Goal: Information Seeking & Learning: Learn about a topic

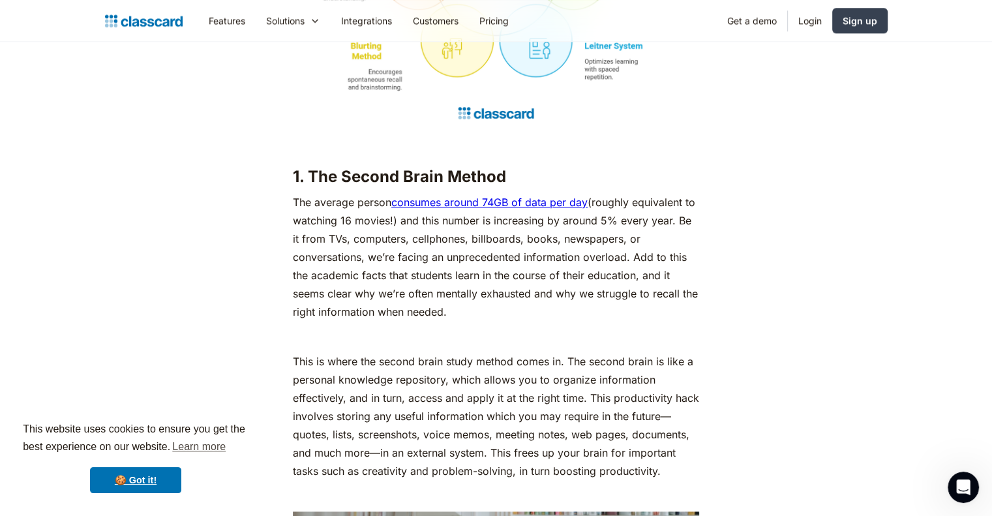
scroll to position [1497, 0]
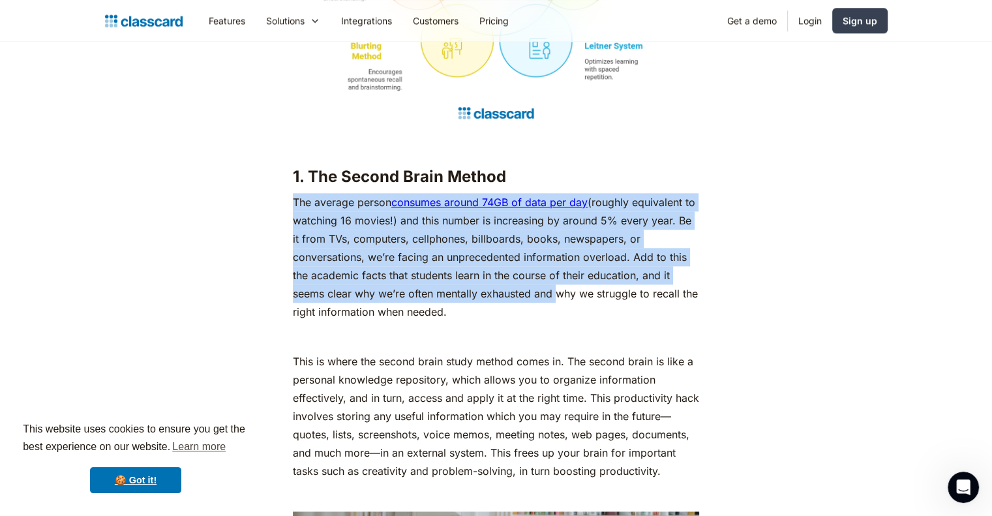
drag, startPoint x: 279, startPoint y: 218, endPoint x: 550, endPoint y: 314, distance: 287.2
click at [550, 314] on p "The average person consumes around 74GB of data per day (roughly equivalent to …" at bounding box center [496, 257] width 406 height 128
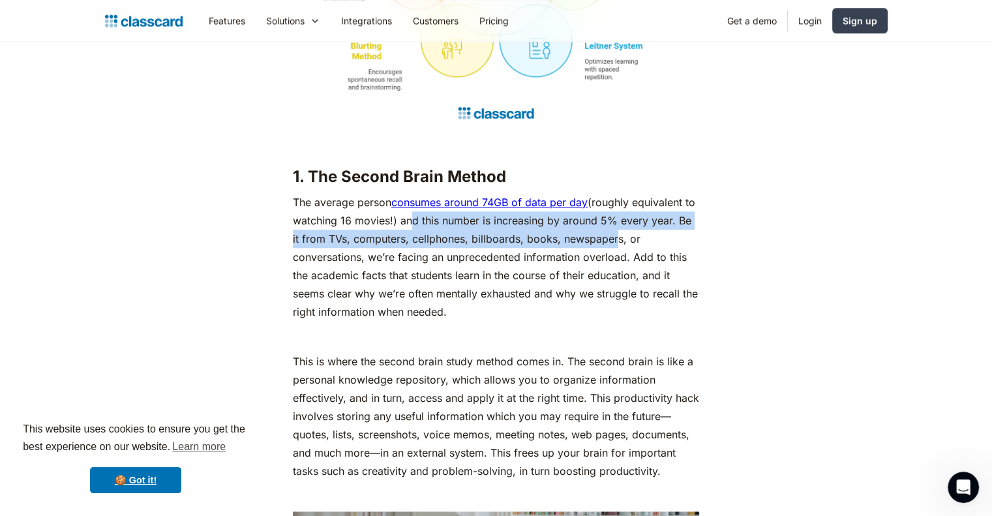
drag, startPoint x: 417, startPoint y: 235, endPoint x: 628, endPoint y: 265, distance: 214.0
click at [628, 265] on p "The average person consumes around 74GB of data per day (roughly equivalent to …" at bounding box center [496, 257] width 406 height 128
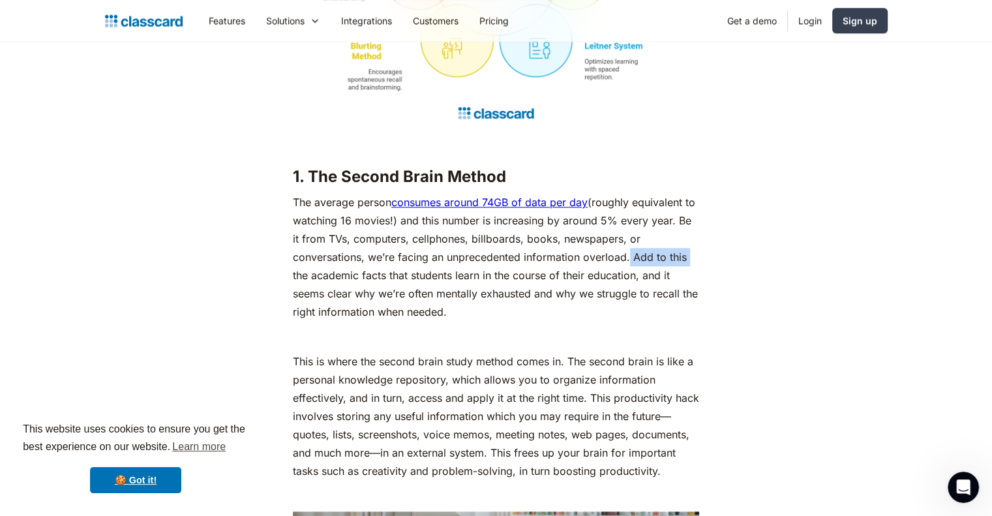
drag, startPoint x: 625, startPoint y: 273, endPoint x: 733, endPoint y: 280, distance: 108.4
click at [545, 321] on p "The average person consumes around 74GB of data per day (roughly equivalent to …" at bounding box center [496, 257] width 406 height 128
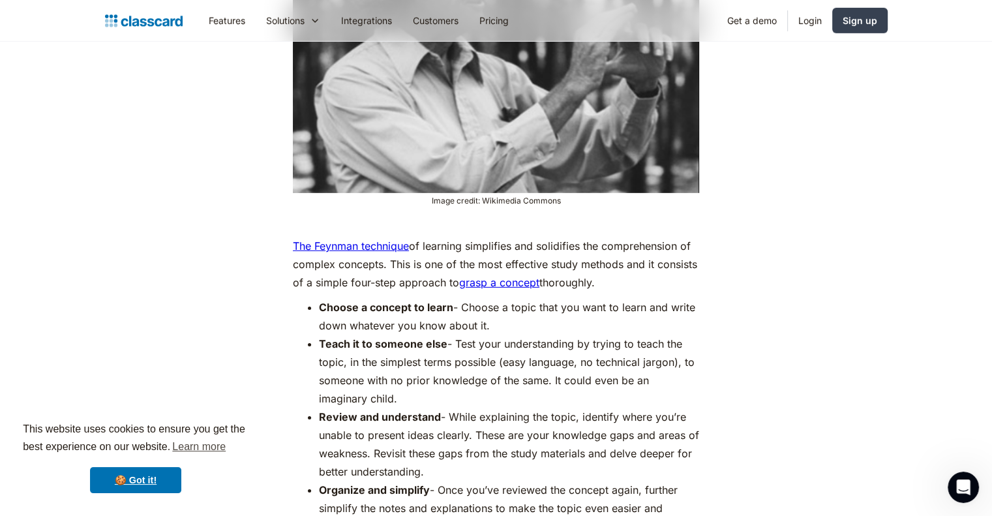
scroll to position [4073, 0]
drag, startPoint x: 499, startPoint y: 355, endPoint x: 647, endPoint y: 365, distance: 147.7
click at [647, 365] on li "Teach it to someone else - Test your understanding by trying to teach the topic…" at bounding box center [509, 371] width 380 height 73
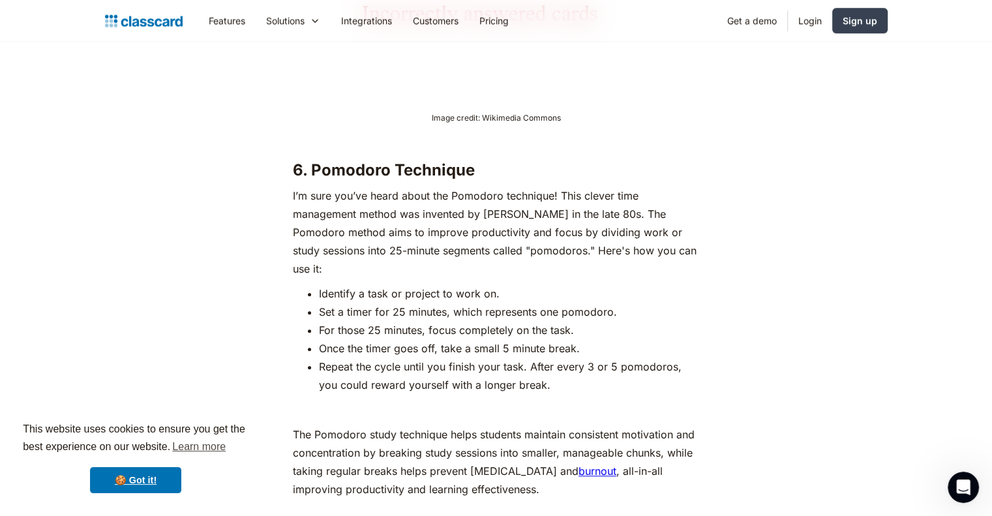
scroll to position [6188, 0]
drag, startPoint x: 419, startPoint y: 192, endPoint x: 545, endPoint y: 196, distance: 126.5
click at [545, 196] on p "I’m sure you’ve heard about the Pomodoro technique! This clever time management…" at bounding box center [496, 231] width 406 height 91
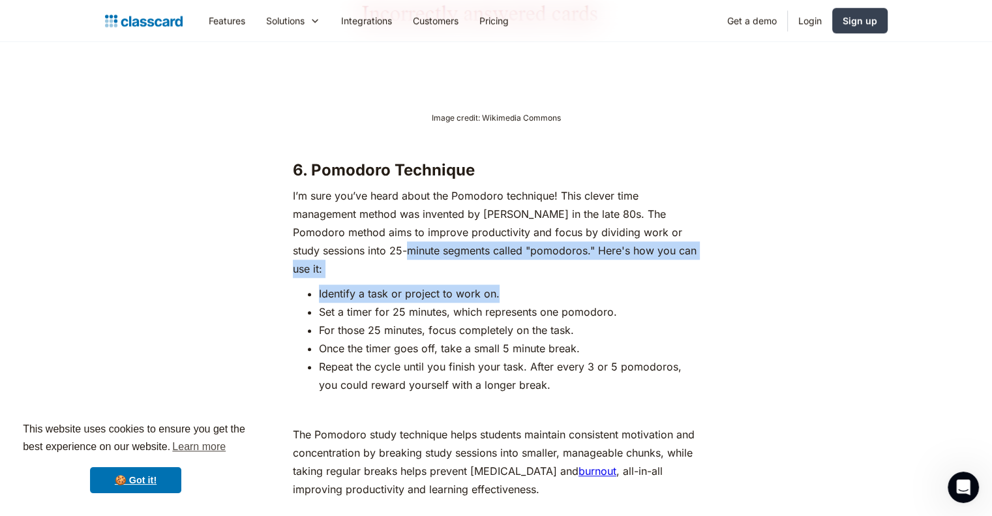
drag, startPoint x: 388, startPoint y: 239, endPoint x: 620, endPoint y: 270, distance: 234.1
click at [620, 284] on li "Identify a task or project to work on." at bounding box center [509, 293] width 380 height 18
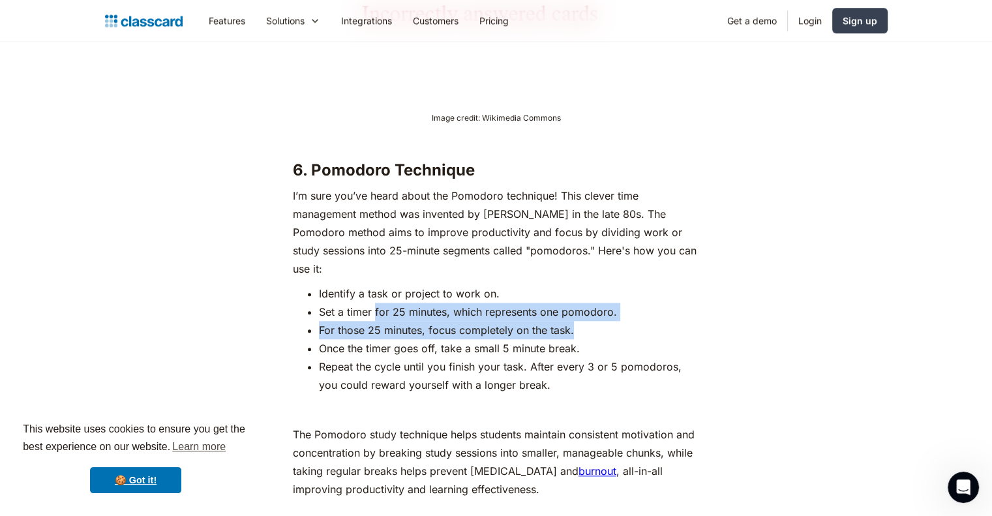
drag, startPoint x: 375, startPoint y: 297, endPoint x: 645, endPoint y: 304, distance: 270.0
click at [645, 304] on ul "Identify a task or project to work on. Set a timer for 25 minutes, which repres…" at bounding box center [496, 339] width 406 height 110
click at [645, 321] on li "For those 25 minutes, focus completely on the task." at bounding box center [509, 330] width 380 height 18
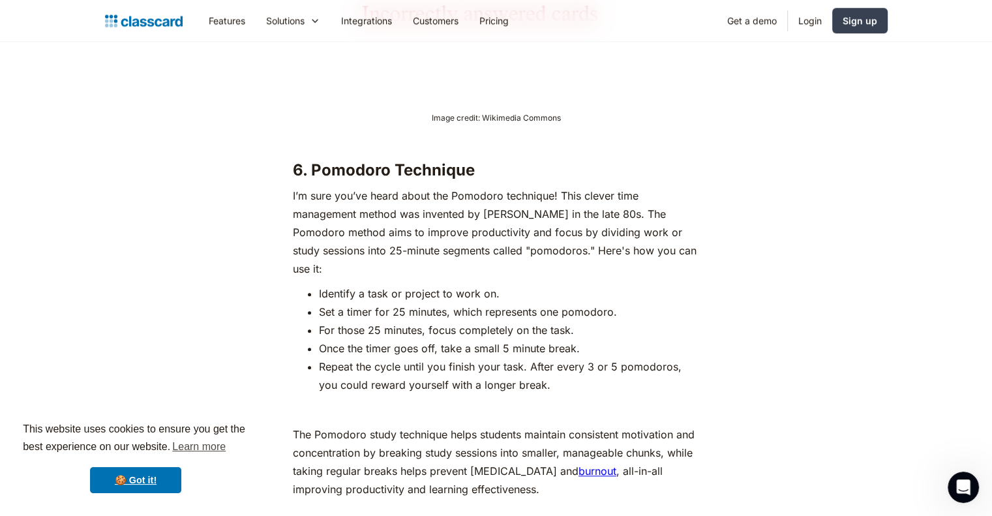
drag, startPoint x: 611, startPoint y: 302, endPoint x: 450, endPoint y: 284, distance: 161.4
click at [450, 284] on ul "Identify a task or project to work on. Set a timer for 25 minutes, which repres…" at bounding box center [496, 339] width 406 height 110
click at [450, 302] on li "Set a timer for 25 minutes, which represents one pomodoro." at bounding box center [509, 311] width 380 height 18
drag, startPoint x: 450, startPoint y: 284, endPoint x: 568, endPoint y: 278, distance: 118.1
click at [568, 284] on ul "Identify a task or project to work on. Set a timer for 25 minutes, which repres…" at bounding box center [496, 339] width 406 height 110
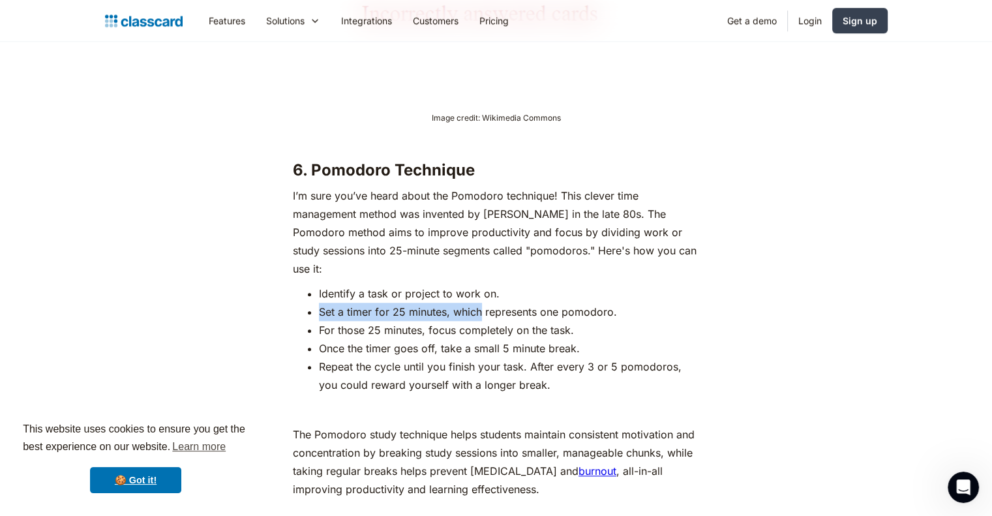
click at [568, 284] on li "Identify a task or project to work on." at bounding box center [509, 293] width 380 height 18
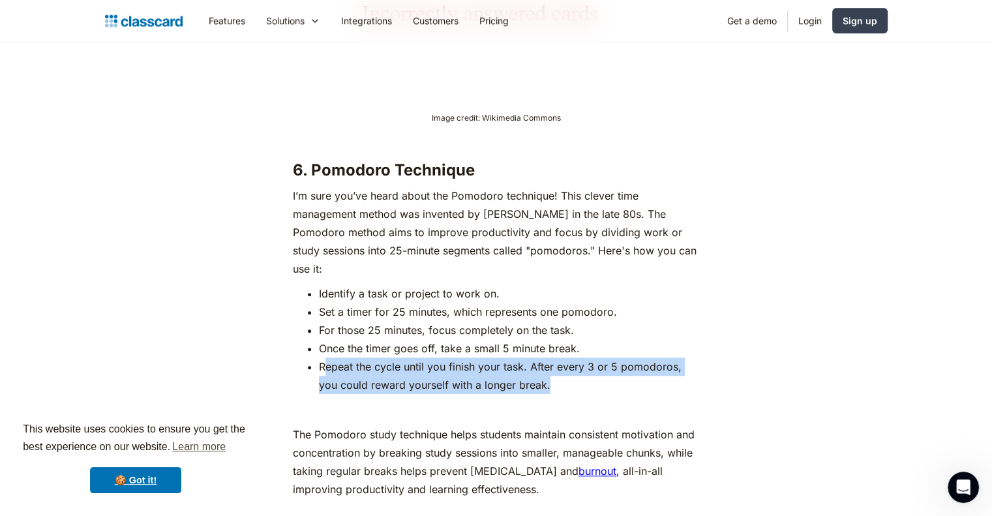
drag, startPoint x: 325, startPoint y: 347, endPoint x: 537, endPoint y: 375, distance: 213.6
click at [537, 375] on li "Repeat the cycle until you finish your task. After every 3 or 5 pomodoros, you …" at bounding box center [509, 375] width 380 height 37
drag, startPoint x: 537, startPoint y: 375, endPoint x: 300, endPoint y: 349, distance: 238.7
click at [300, 349] on ul "Identify a task or project to work on. Set a timer for 25 minutes, which repres…" at bounding box center [496, 339] width 406 height 110
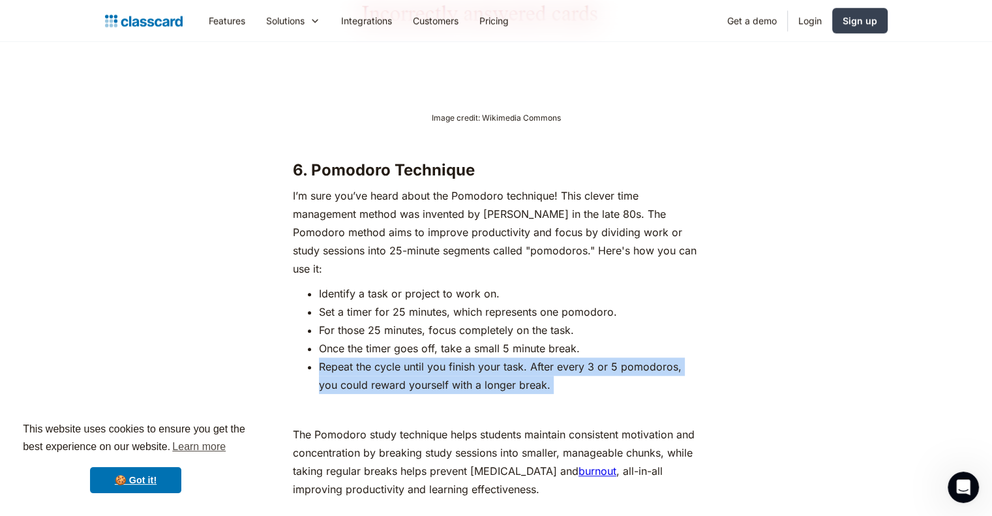
click at [300, 349] on ul "Identify a task or project to work on. Set a timer for 25 minutes, which repres…" at bounding box center [496, 339] width 406 height 110
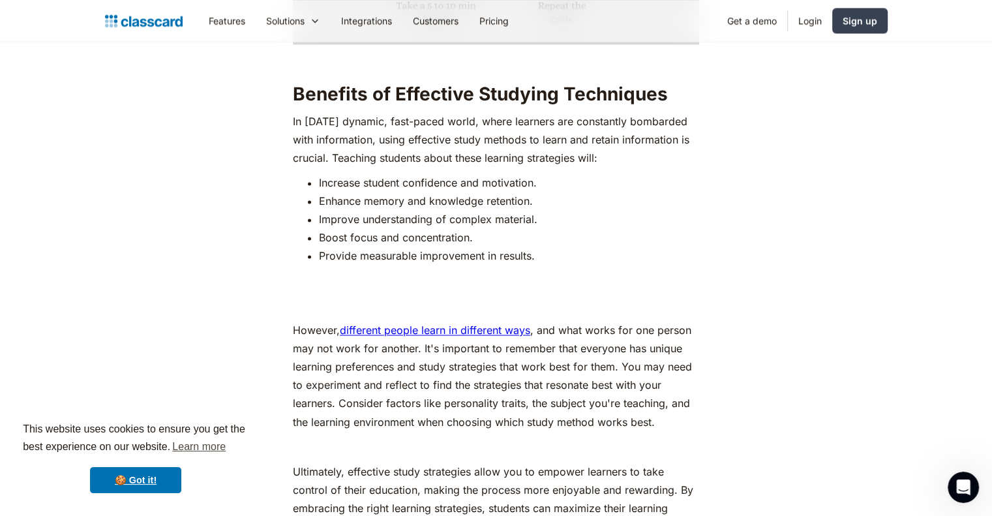
scroll to position [7012, 0]
